Goal: Find specific page/section: Find specific page/section

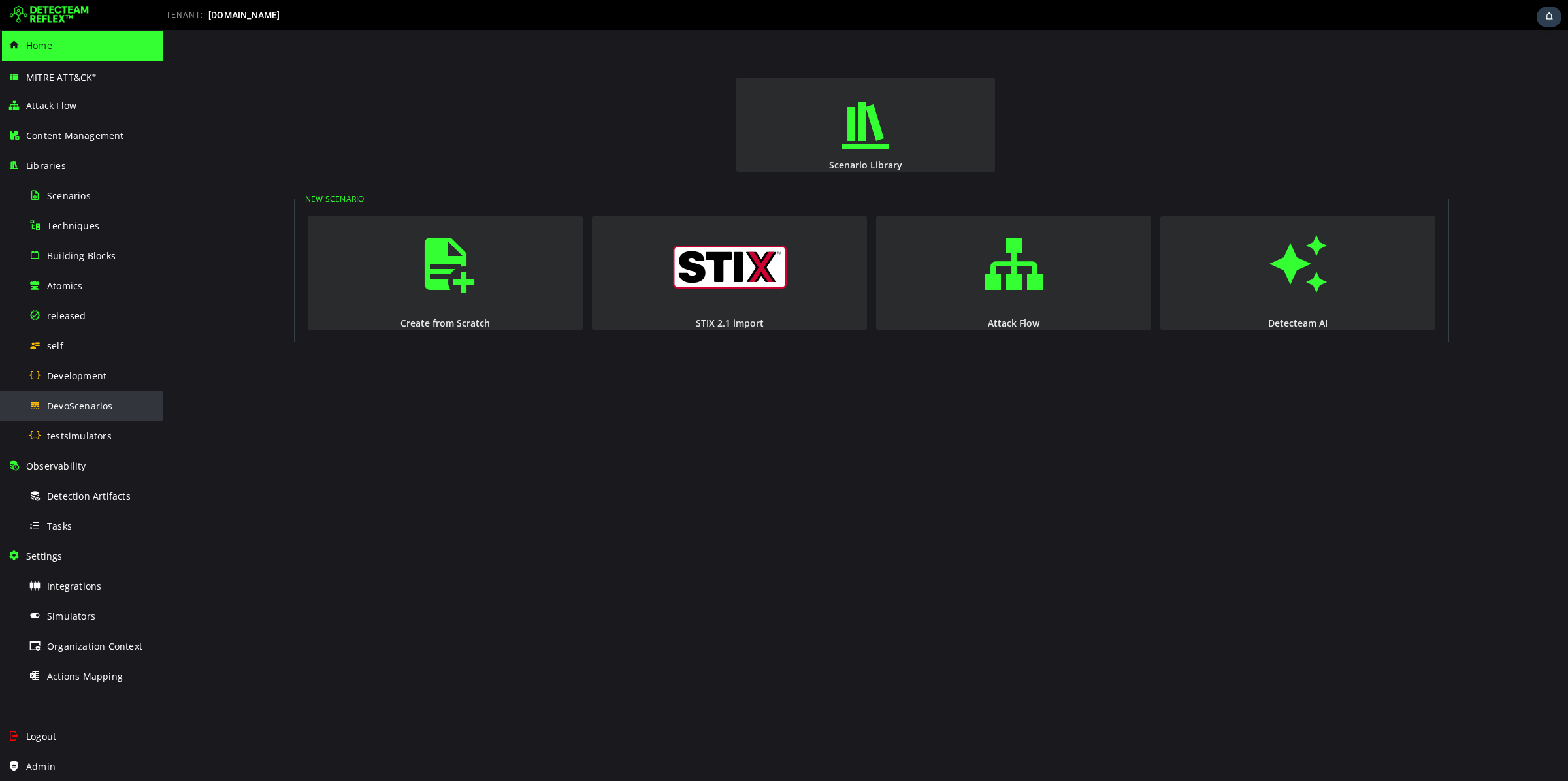
click at [89, 409] on span "DevoScenarios" at bounding box center [80, 406] width 66 height 12
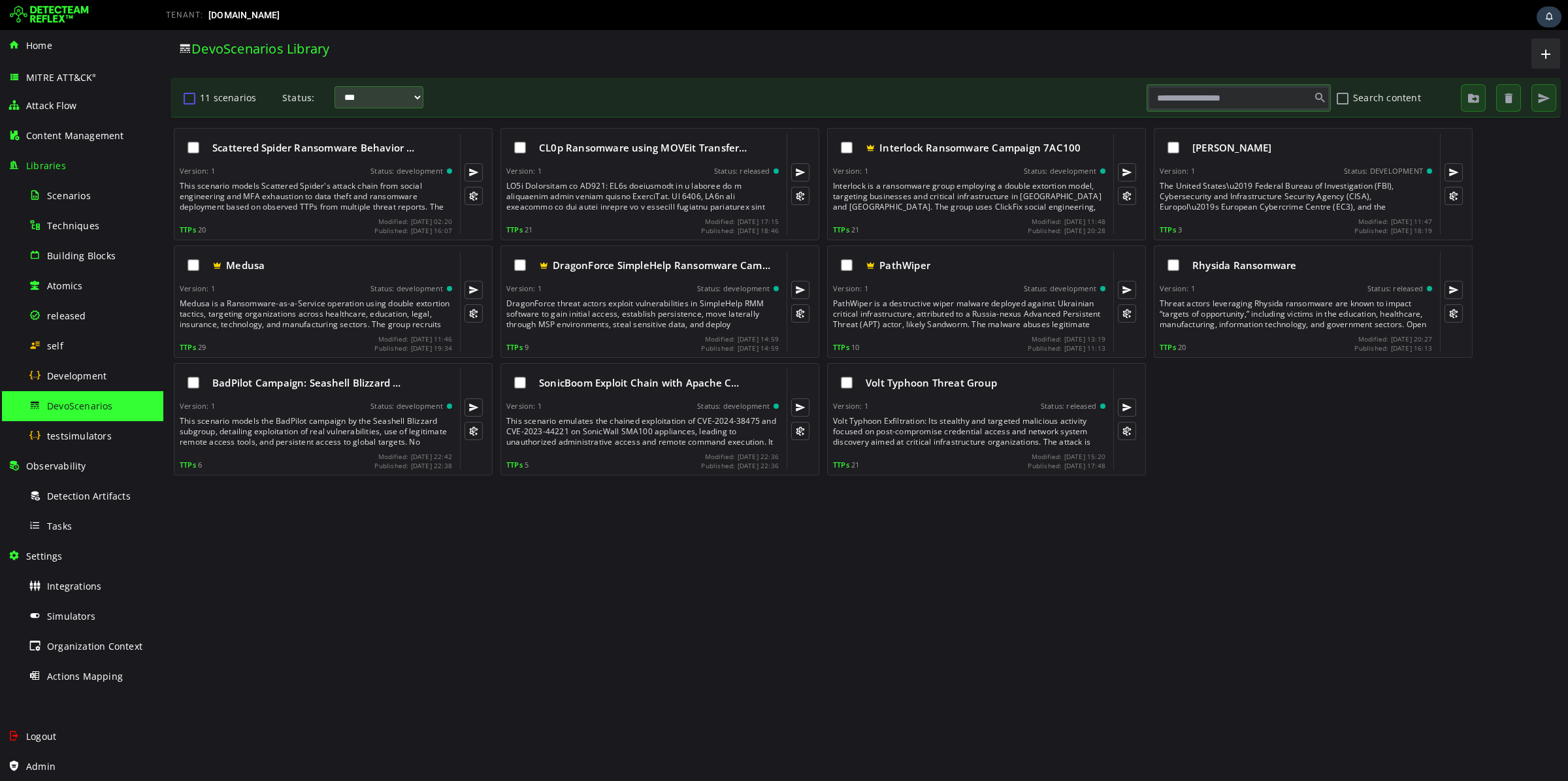
click at [189, 96] on button "11 scenarios" at bounding box center [189, 99] width 16 height 23
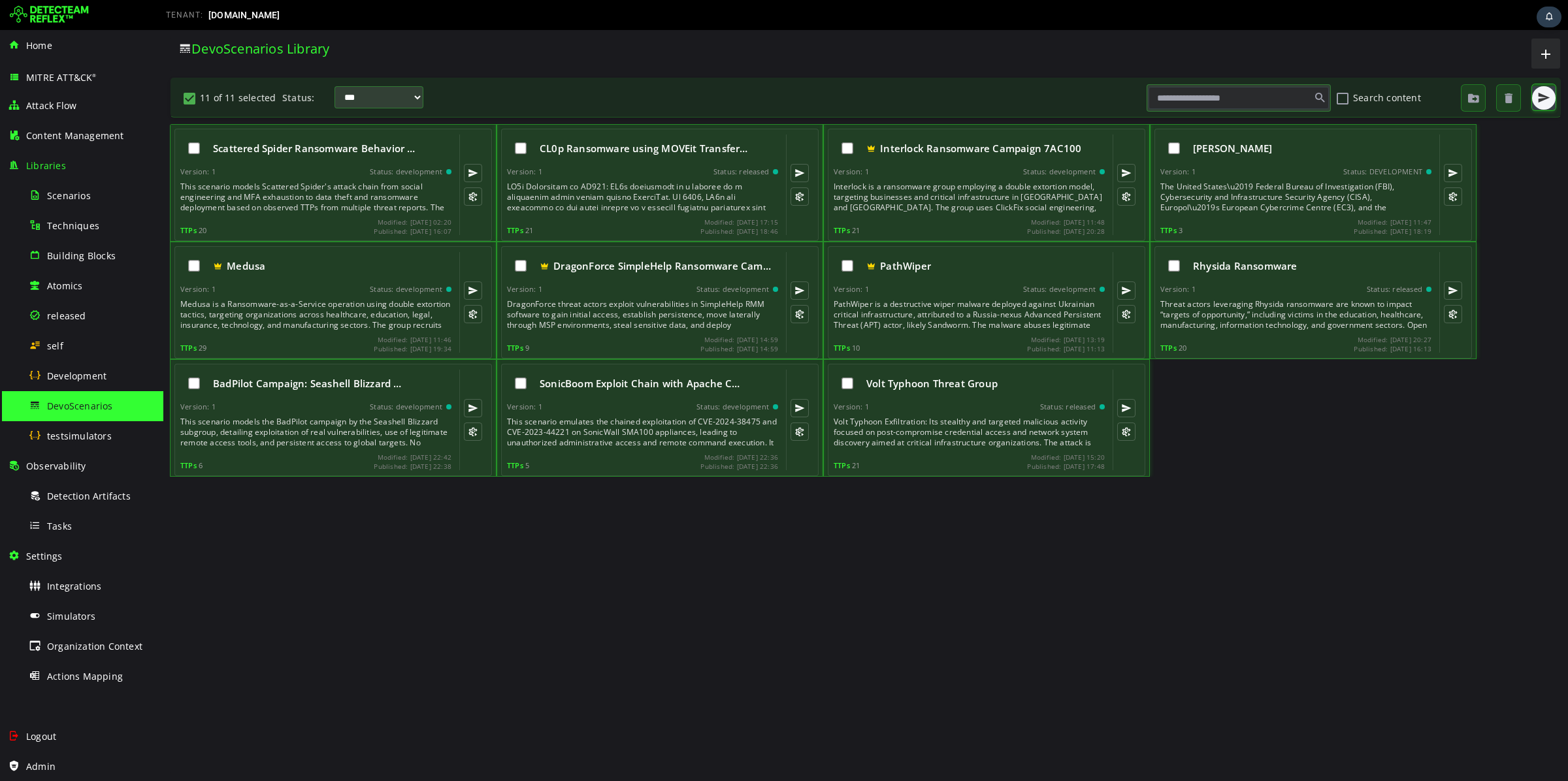
click at [1545, 99] on span "button" at bounding box center [1545, 98] width 13 height 13
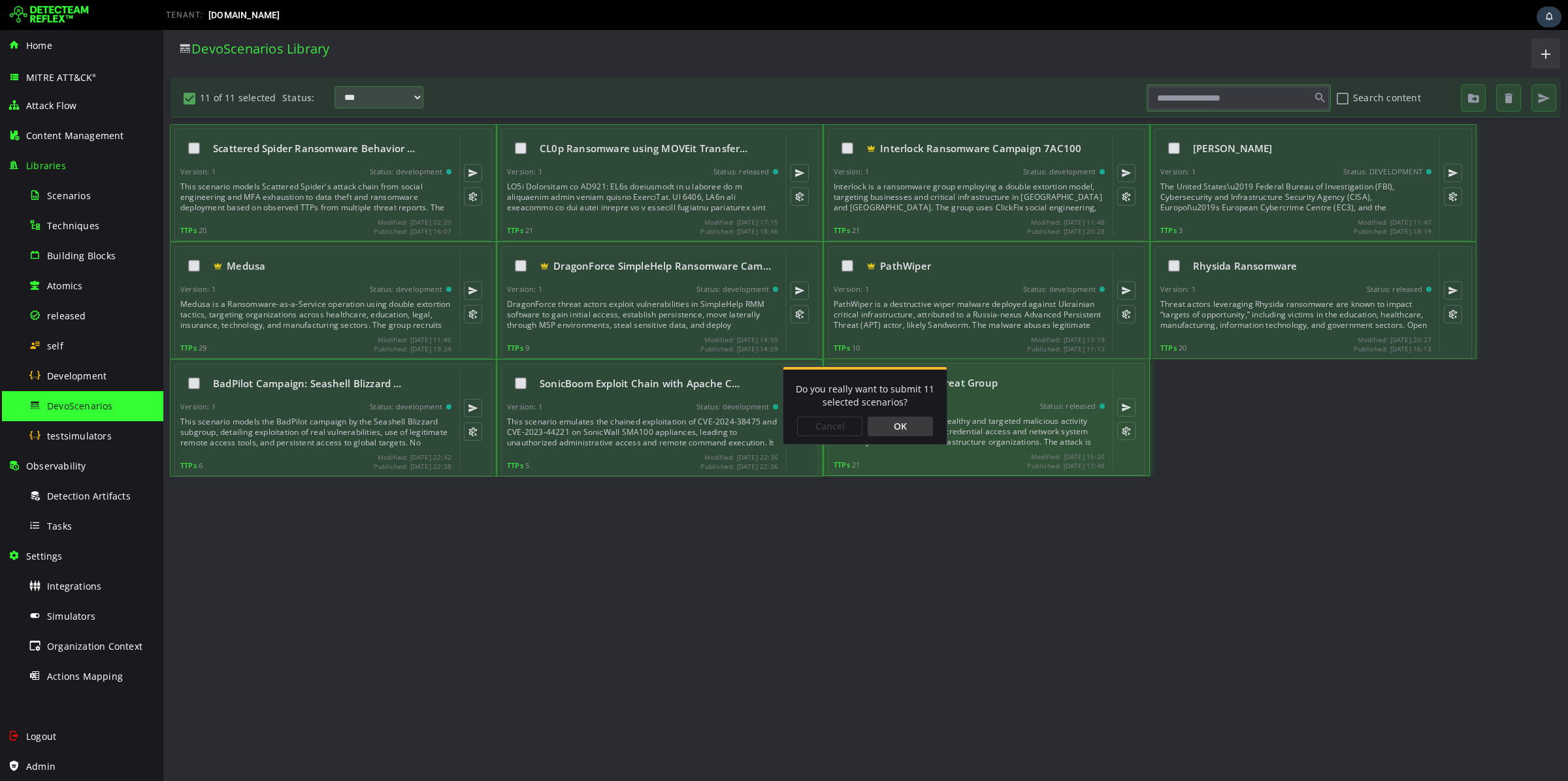
click at [913, 433] on div "OK" at bounding box center [900, 426] width 66 height 20
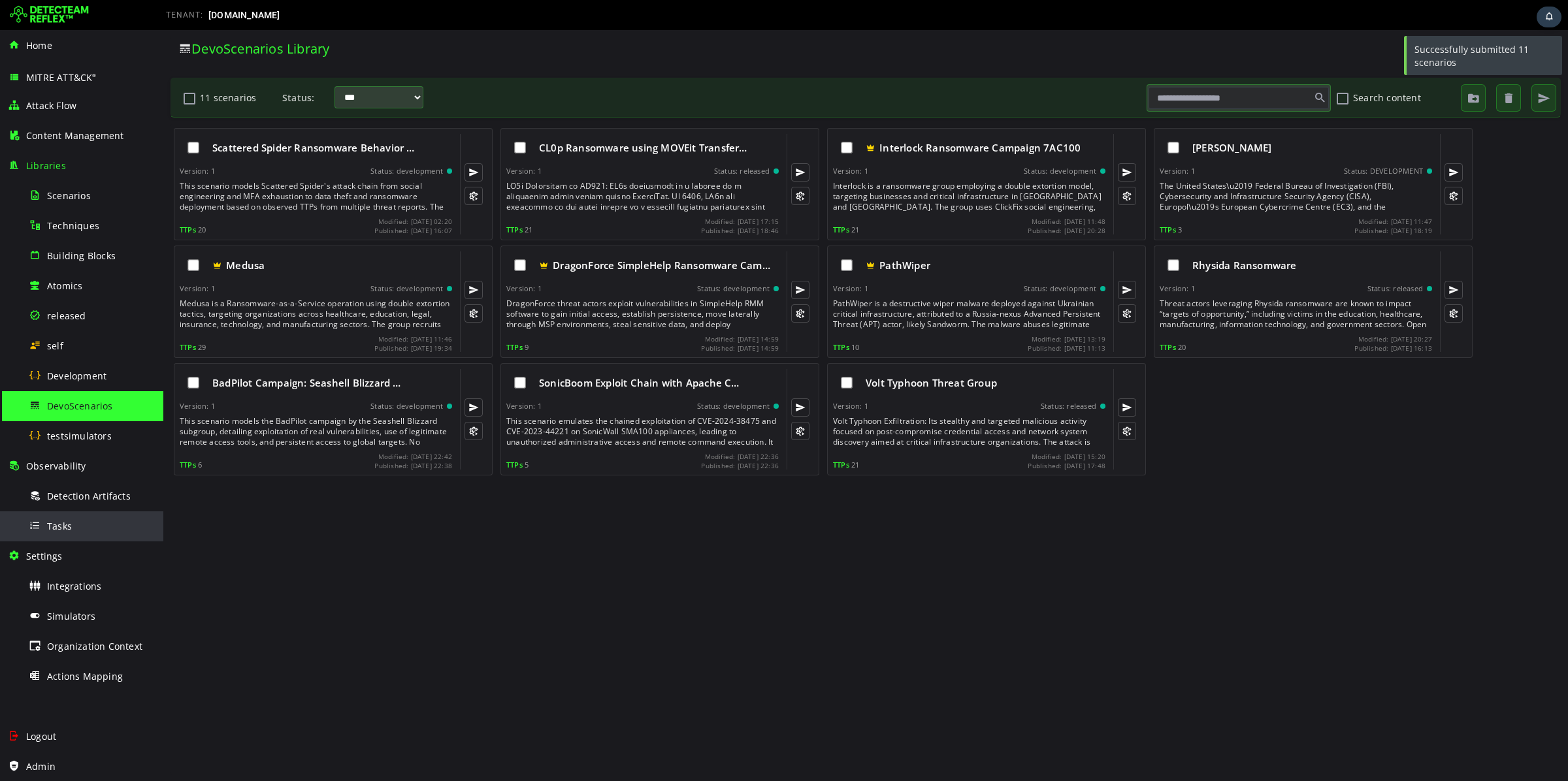
click at [116, 532] on div "Tasks" at bounding box center [92, 526] width 127 height 29
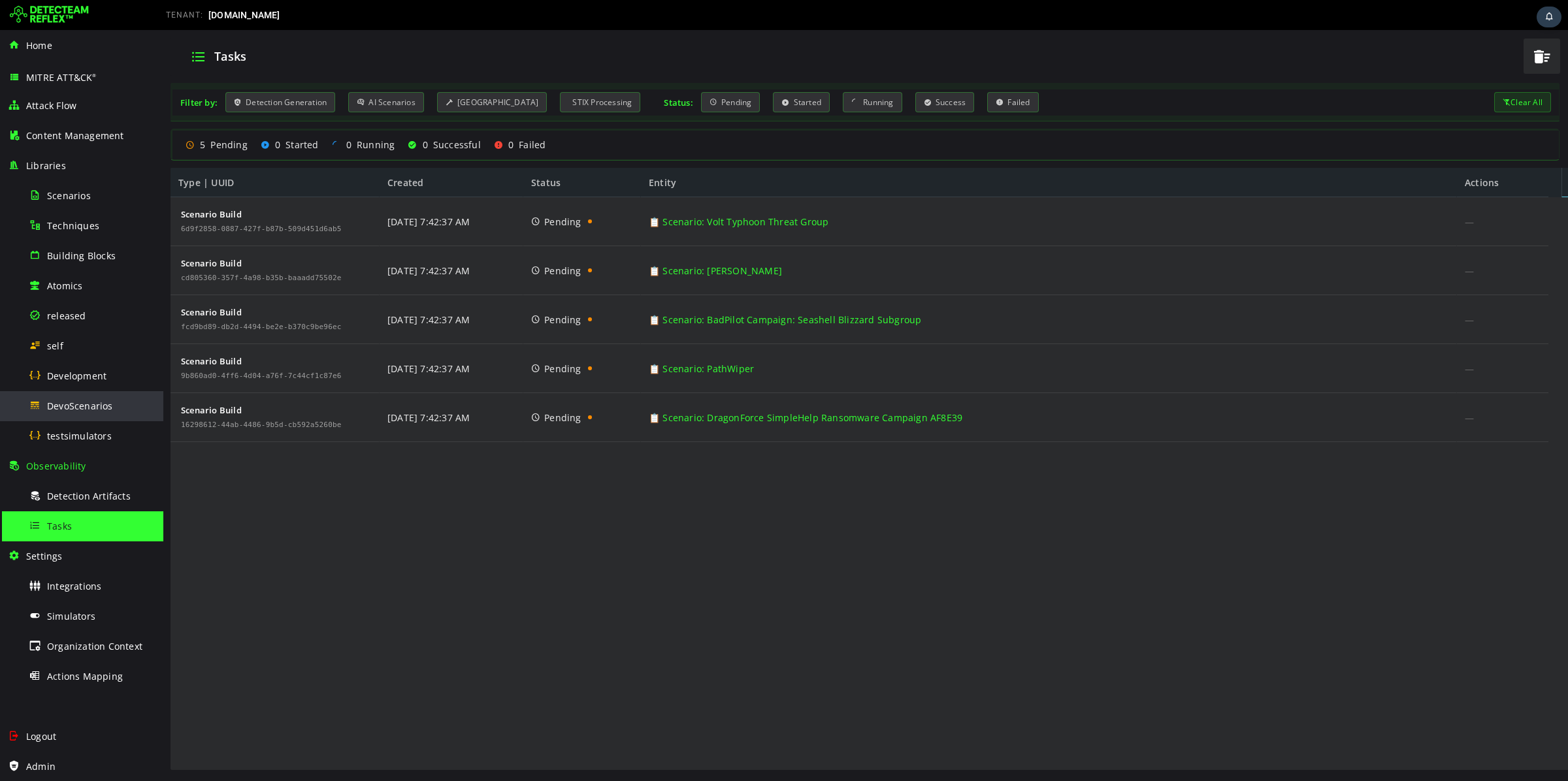
click at [128, 403] on div "DevoScenarios" at bounding box center [92, 406] width 127 height 29
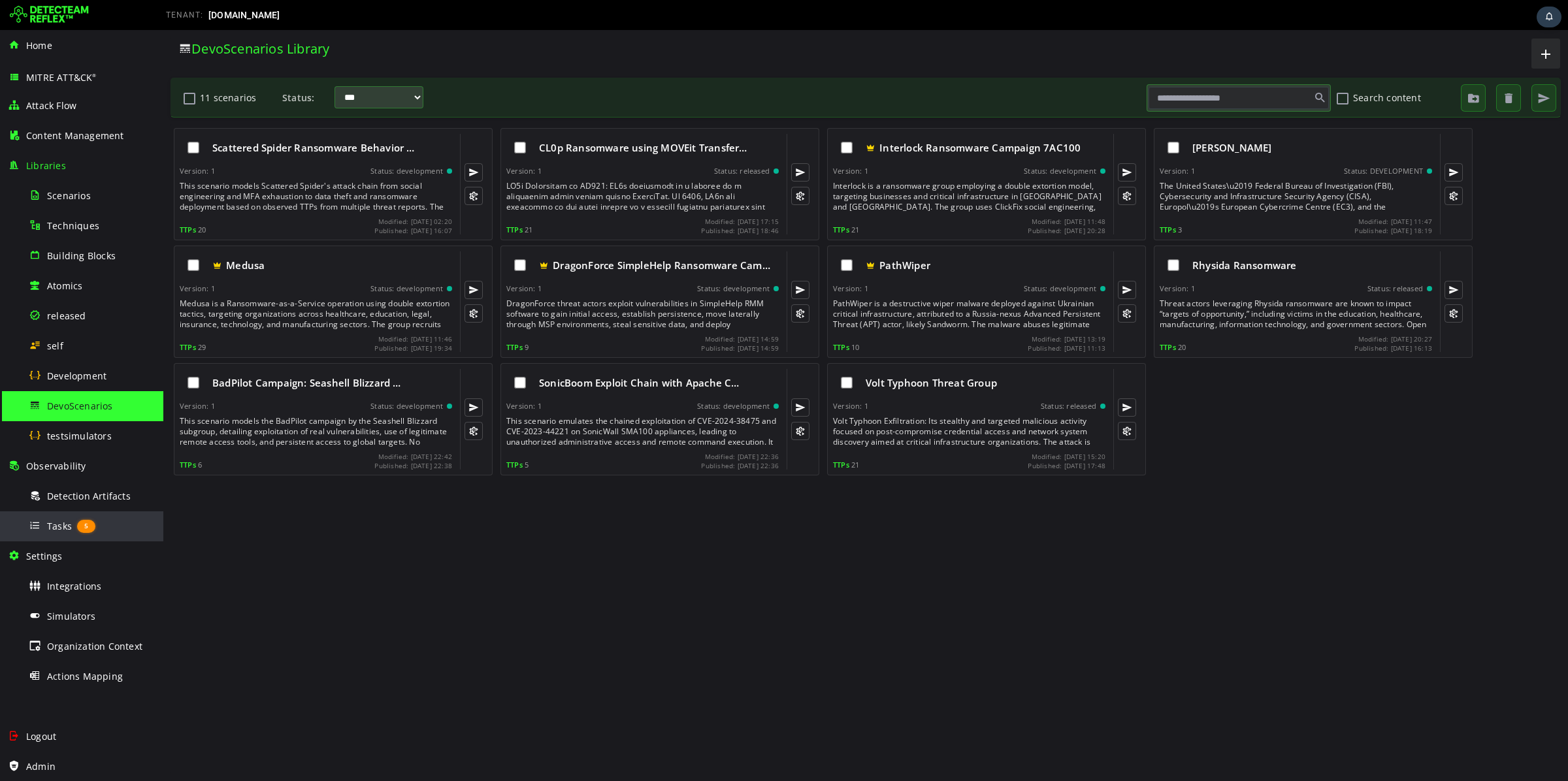
click at [73, 530] on div "Tasks 5" at bounding box center [92, 526] width 127 height 29
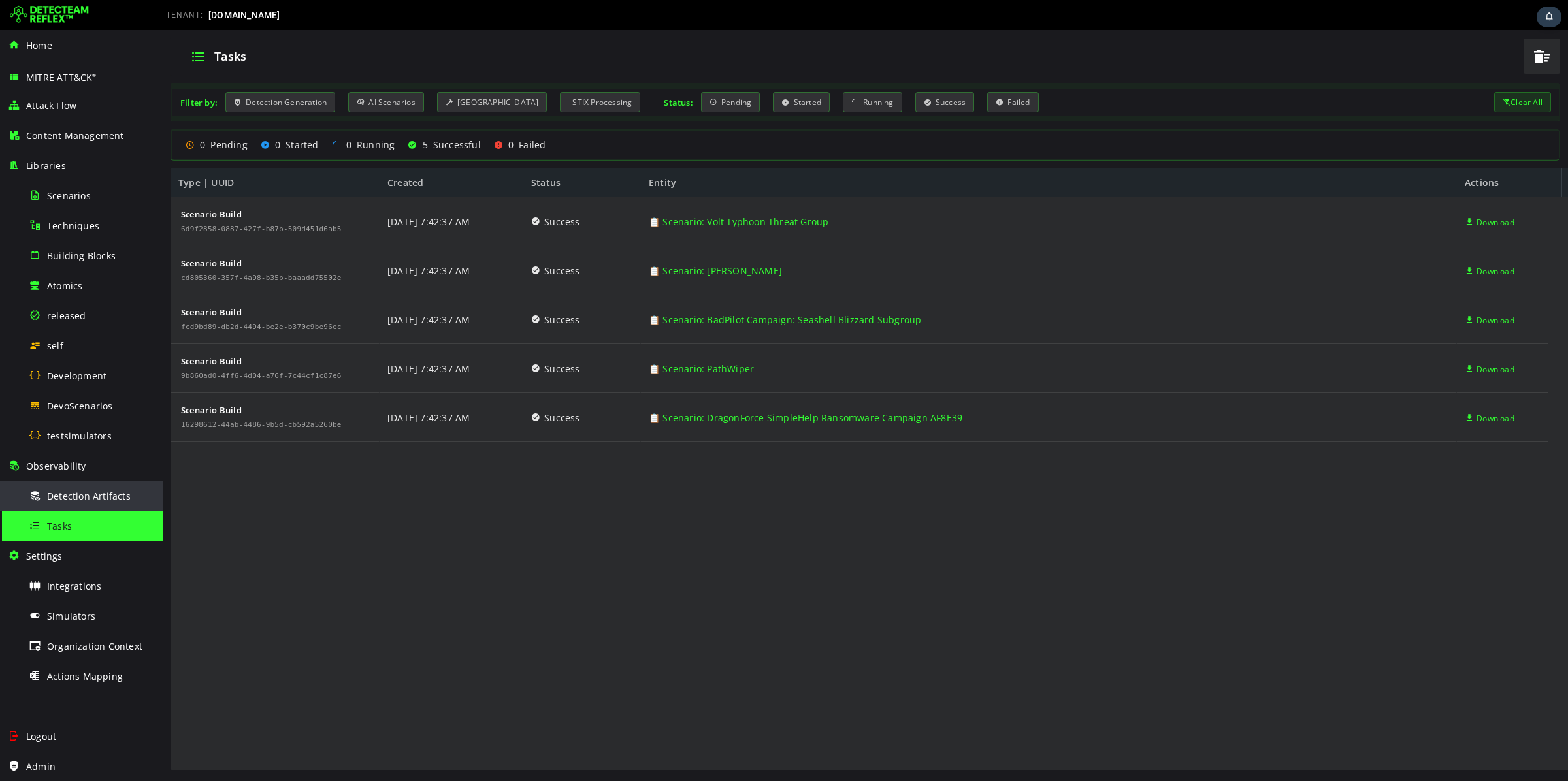
click at [95, 494] on span "Detection Artifacts" at bounding box center [88, 496] width 84 height 12
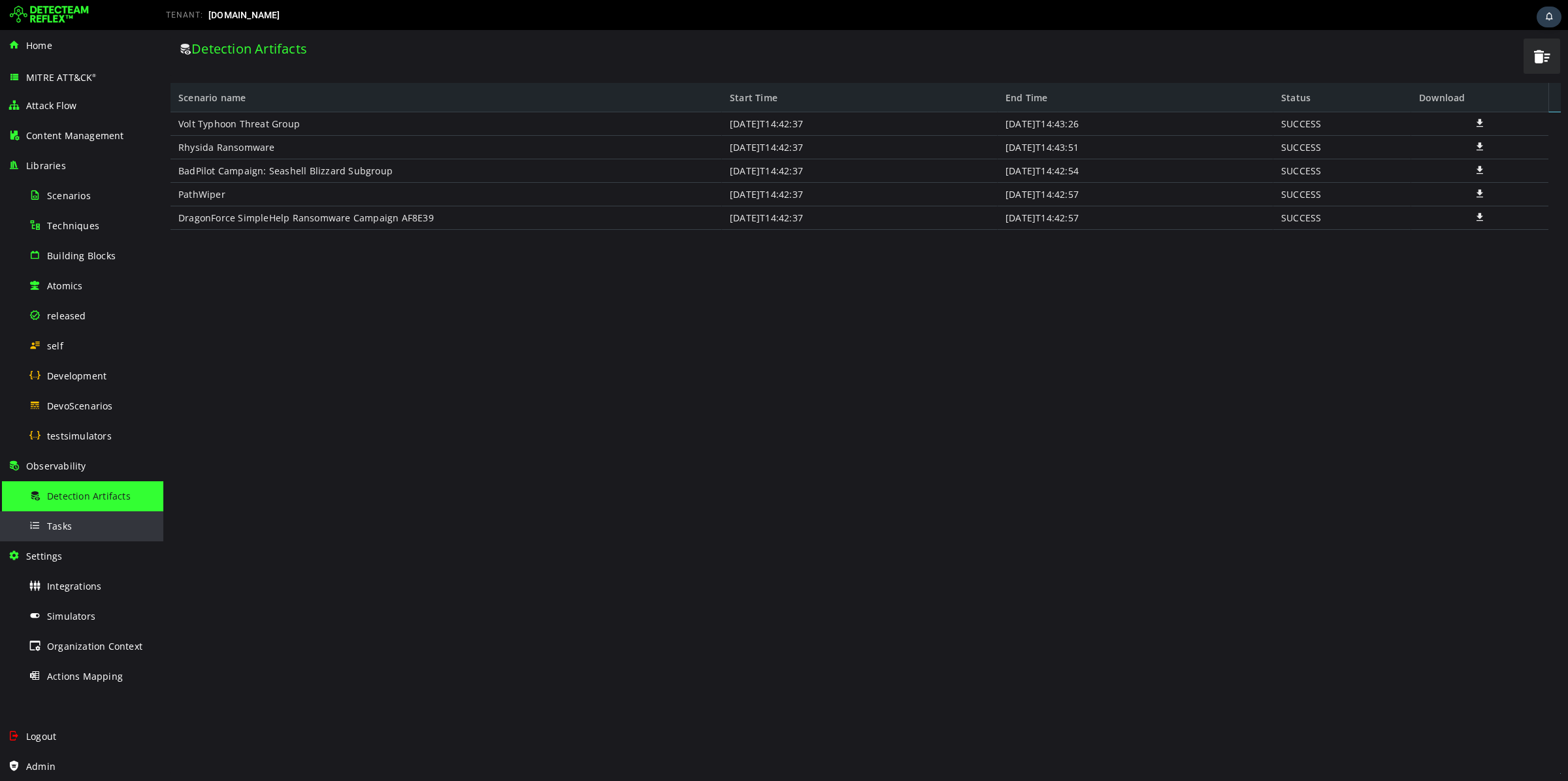
click at [76, 536] on div "Tasks" at bounding box center [92, 526] width 127 height 29
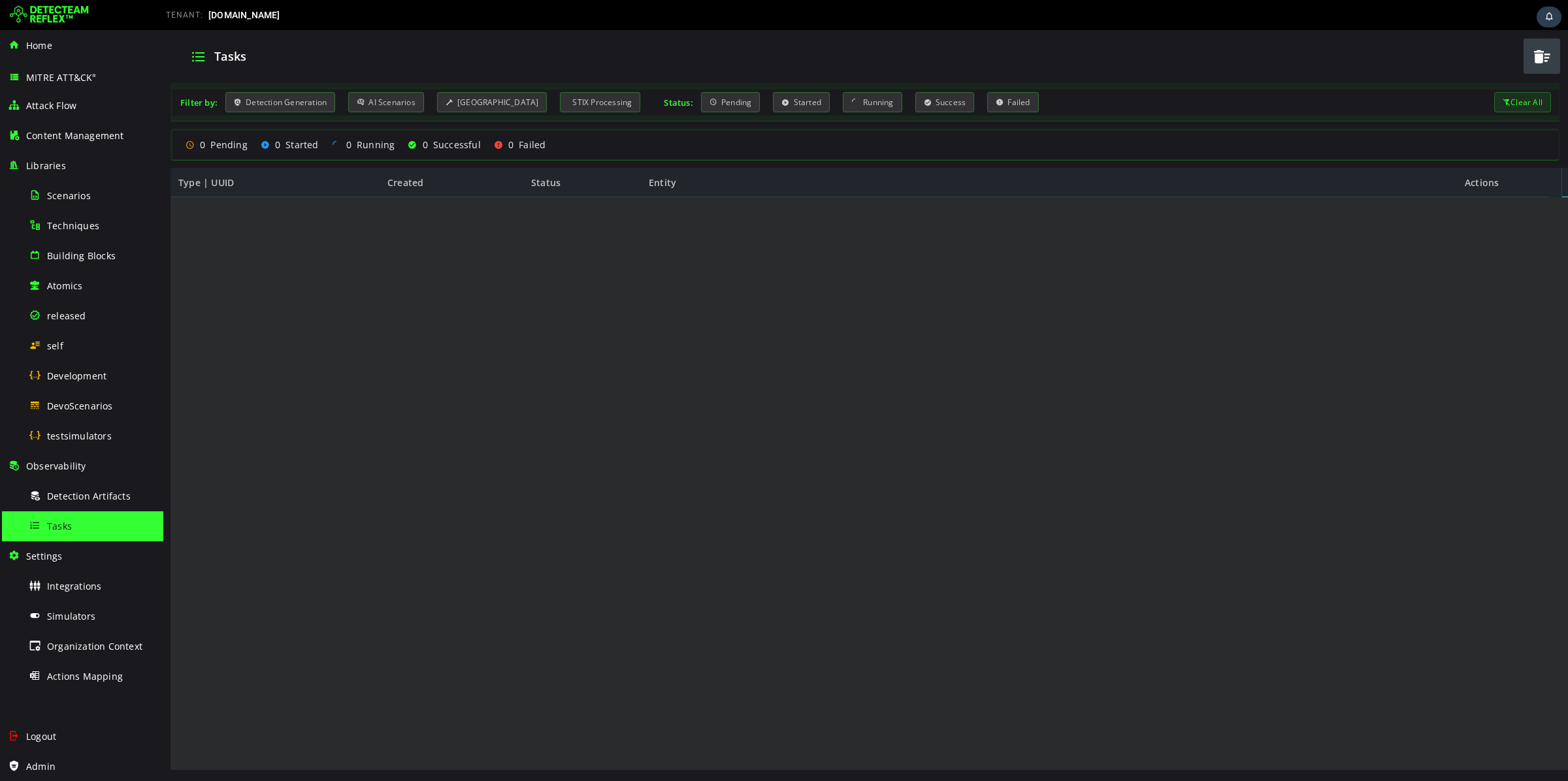
click at [456, 250] on div at bounding box center [860, 484] width 1378 height 574
click at [113, 411] on div "DevoScenarios" at bounding box center [92, 406] width 127 height 29
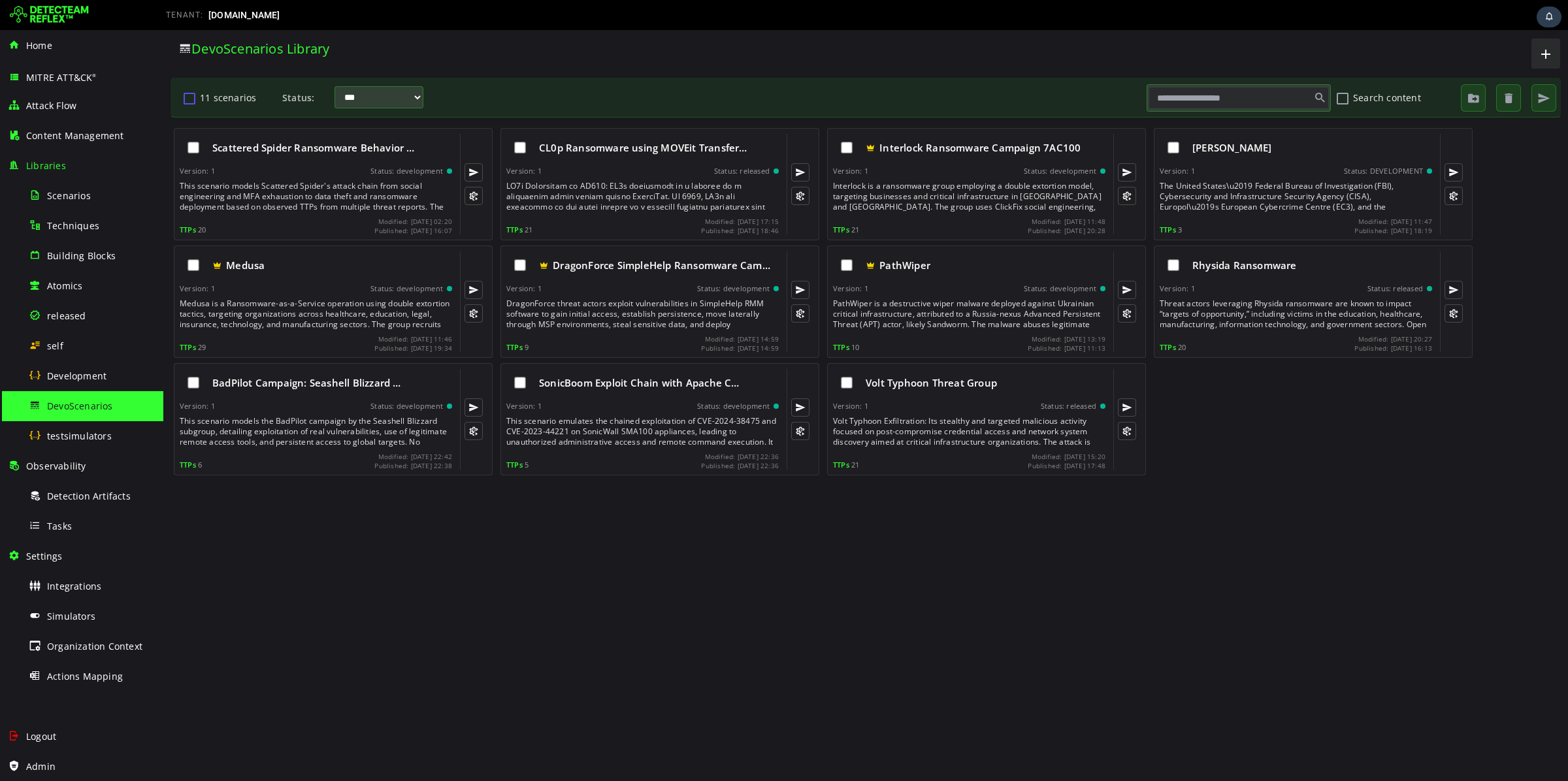
click at [185, 94] on button "11 scenarios" at bounding box center [189, 99] width 16 height 23
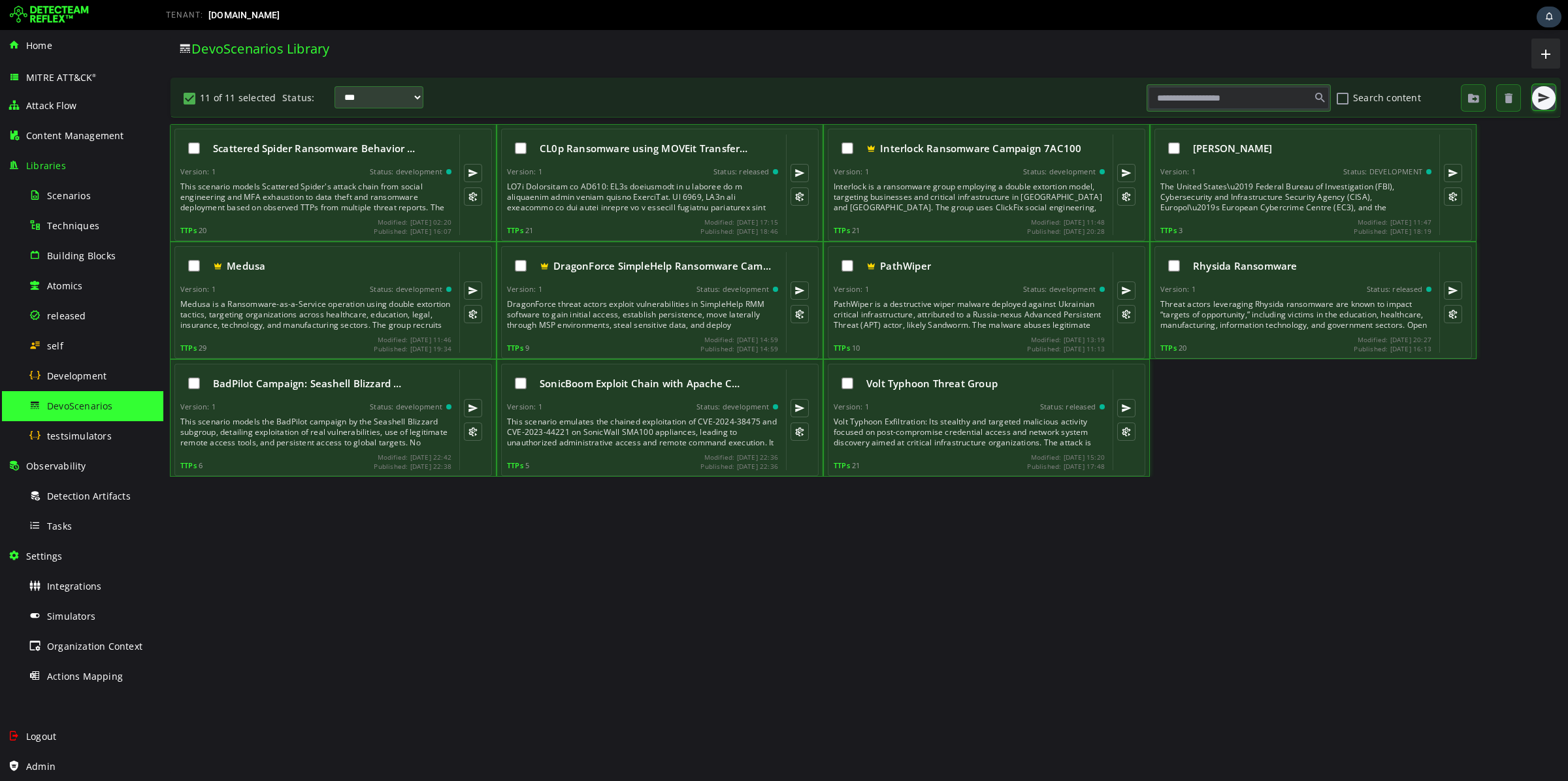
click at [1545, 99] on span "button" at bounding box center [1545, 98] width 13 height 13
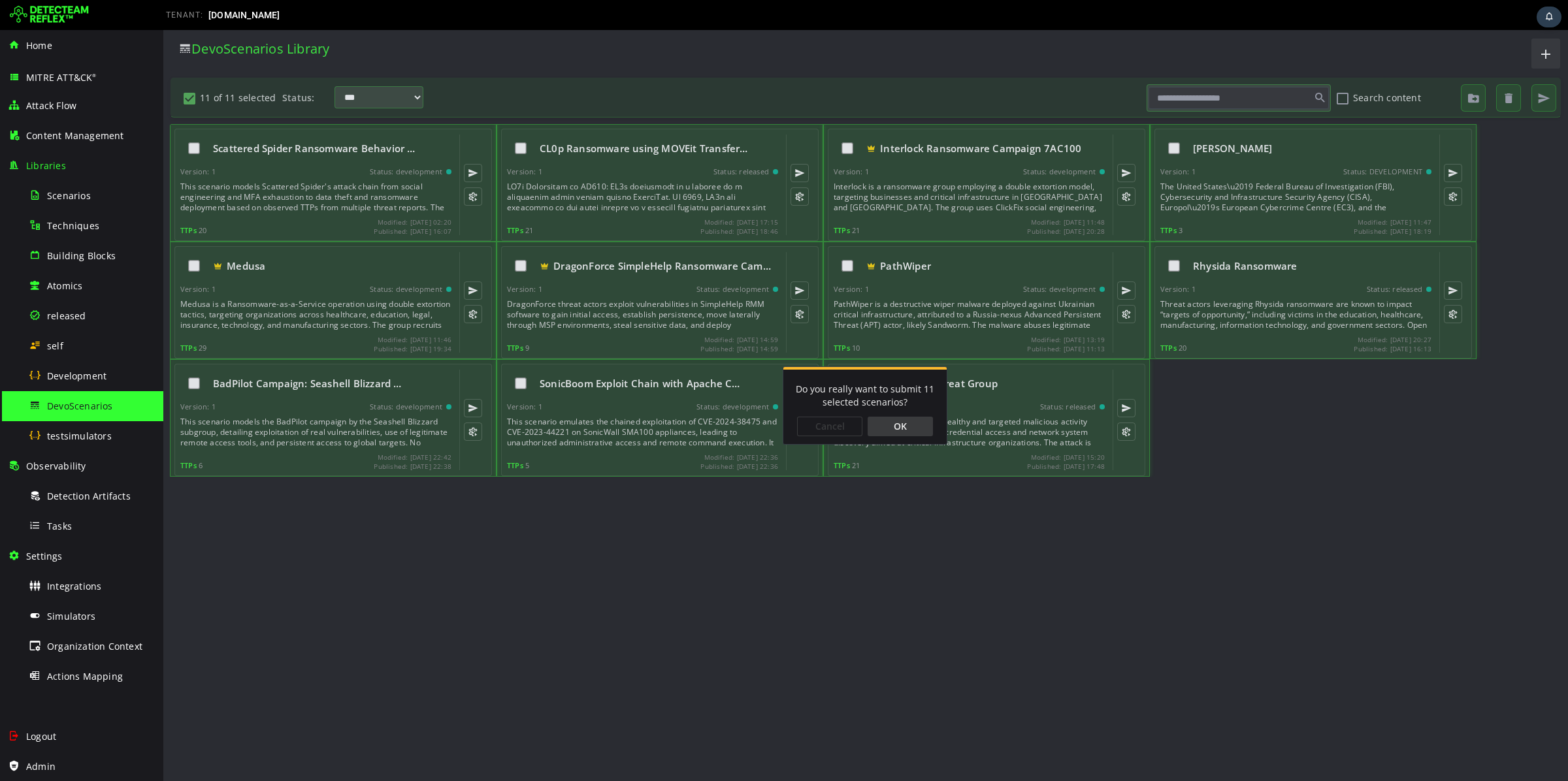
click at [930, 421] on div "OK" at bounding box center [900, 426] width 66 height 20
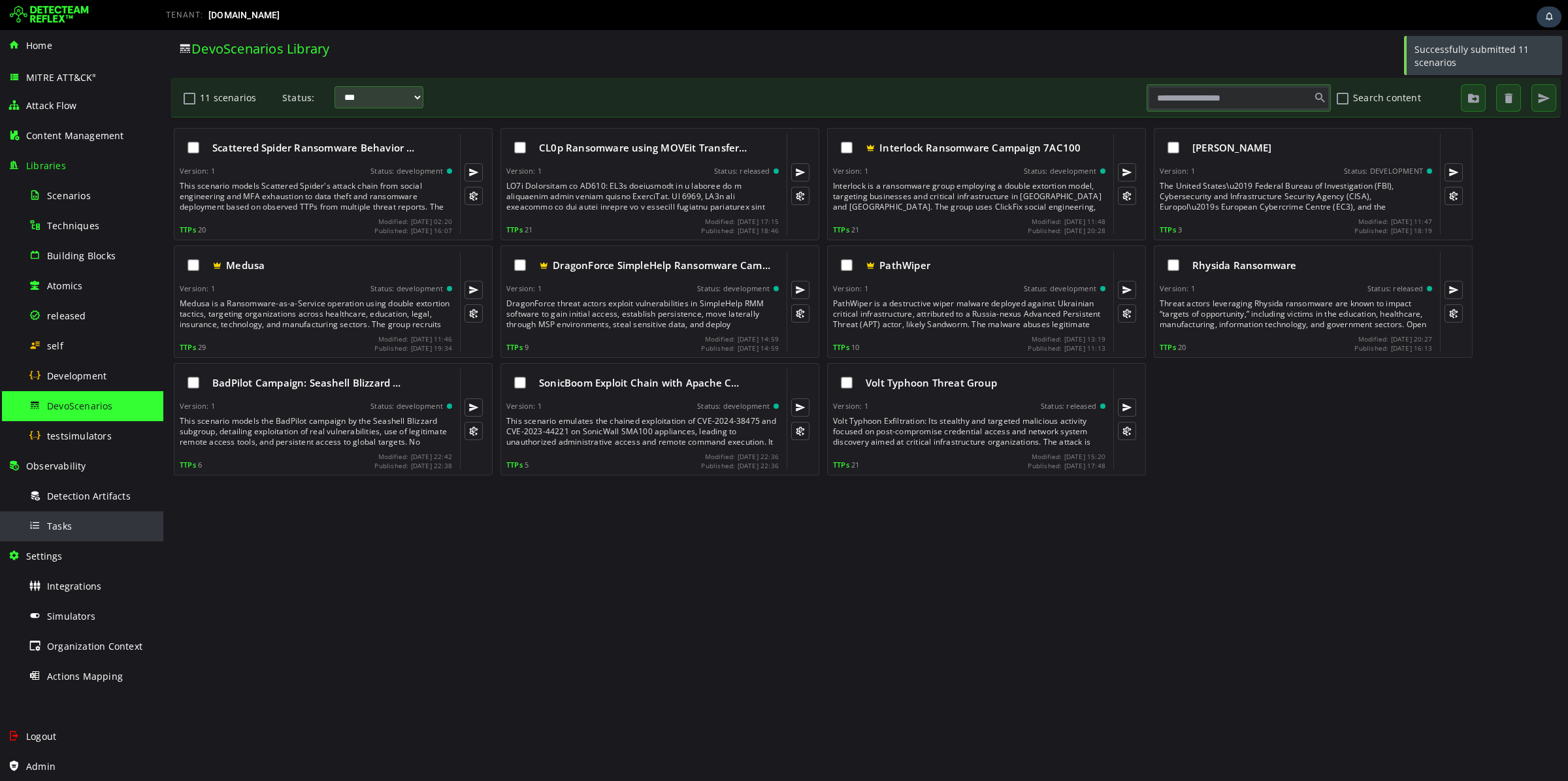
click at [79, 528] on div "Tasks" at bounding box center [92, 526] width 127 height 29
